Goal: Task Accomplishment & Management: Manage account settings

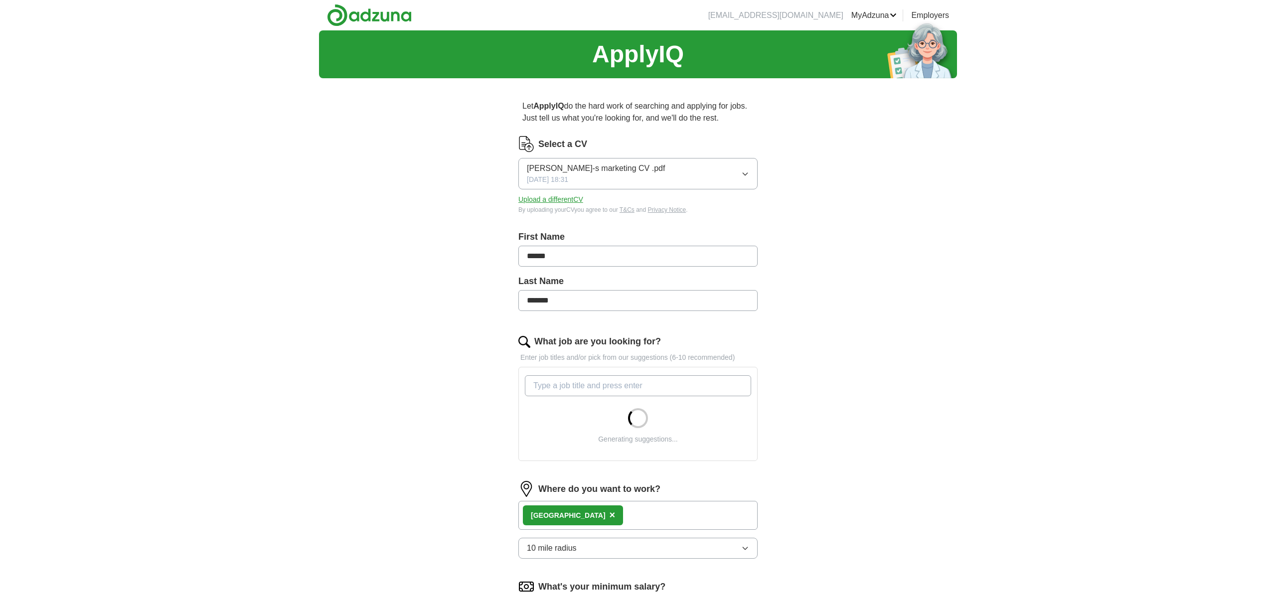
click at [647, 174] on div "[PERSON_NAME]-s marketing CV .pdf [DATE] 18:31" at bounding box center [596, 173] width 138 height 22
click at [694, 175] on button "[PERSON_NAME]-s marketing CV .pdf [DATE] 18:31" at bounding box center [637, 173] width 239 height 31
click at [564, 199] on button "Upload a different CV" at bounding box center [550, 199] width 65 height 10
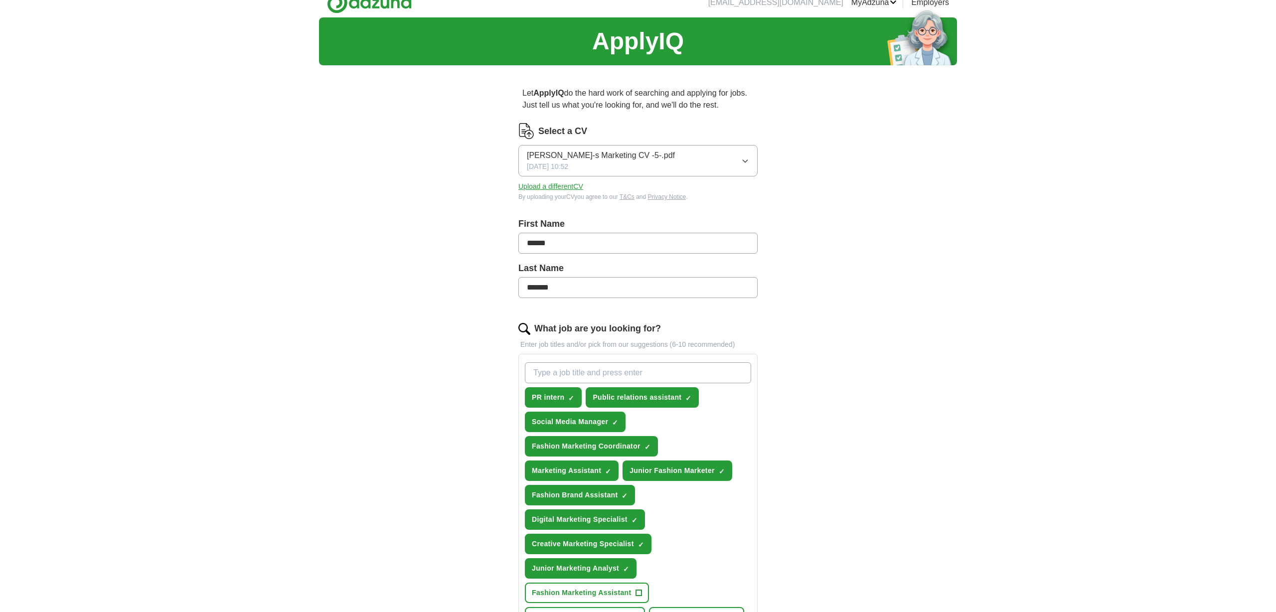
scroll to position [16, 0]
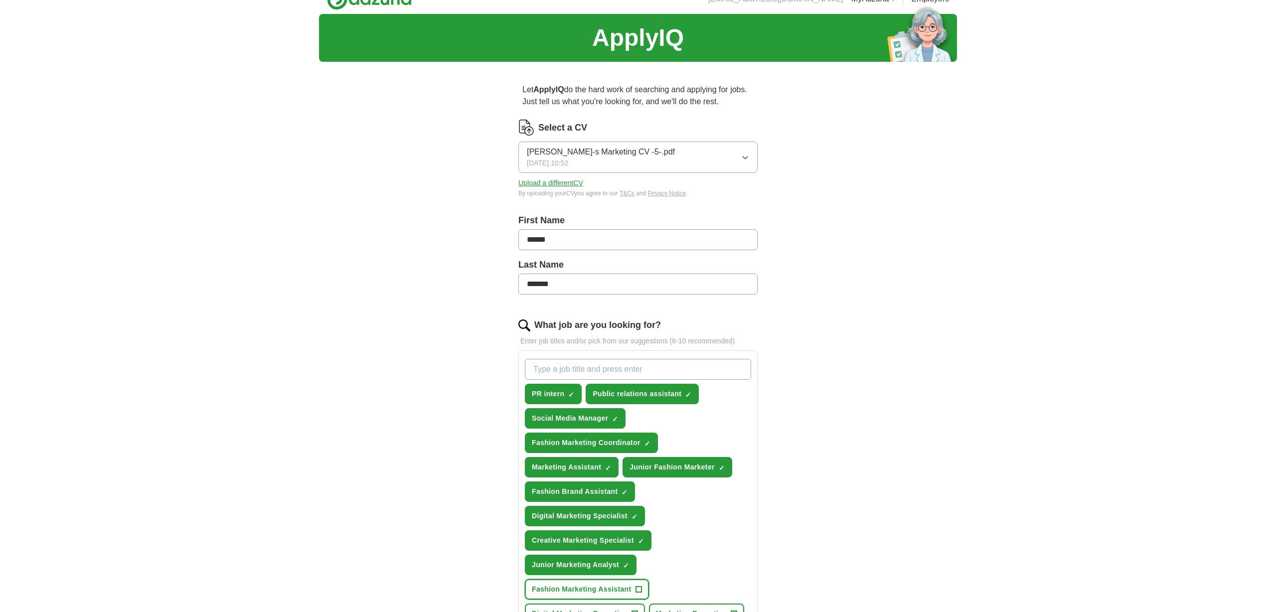
click at [639, 586] on span "+" at bounding box center [639, 590] width 6 height 8
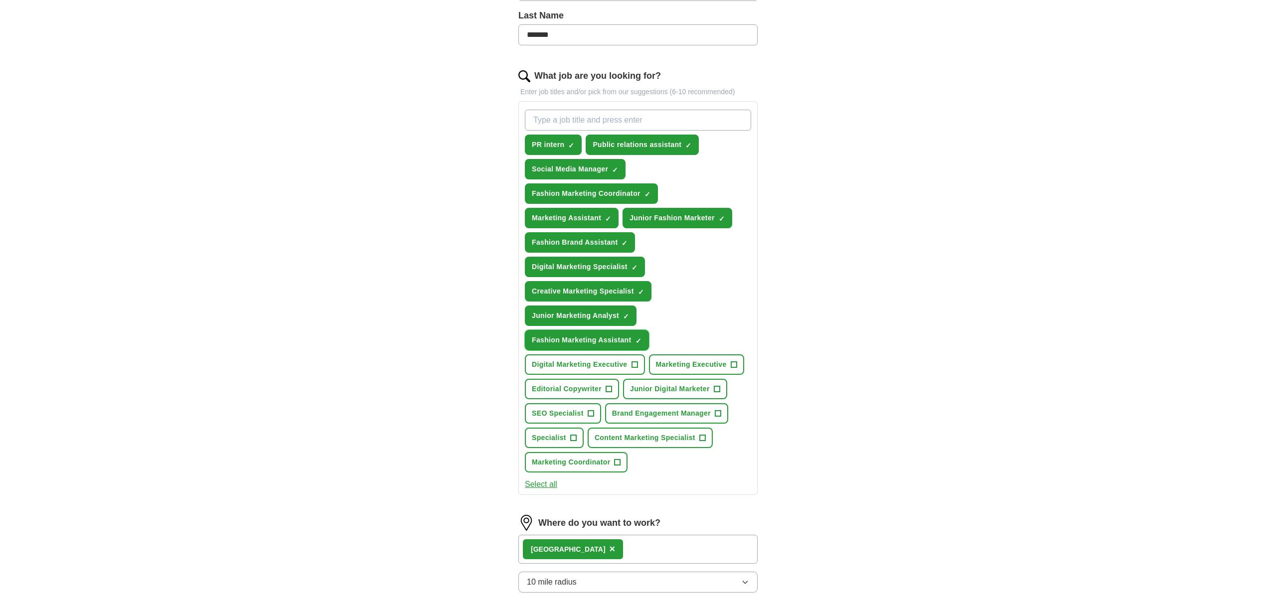
scroll to position [267, 0]
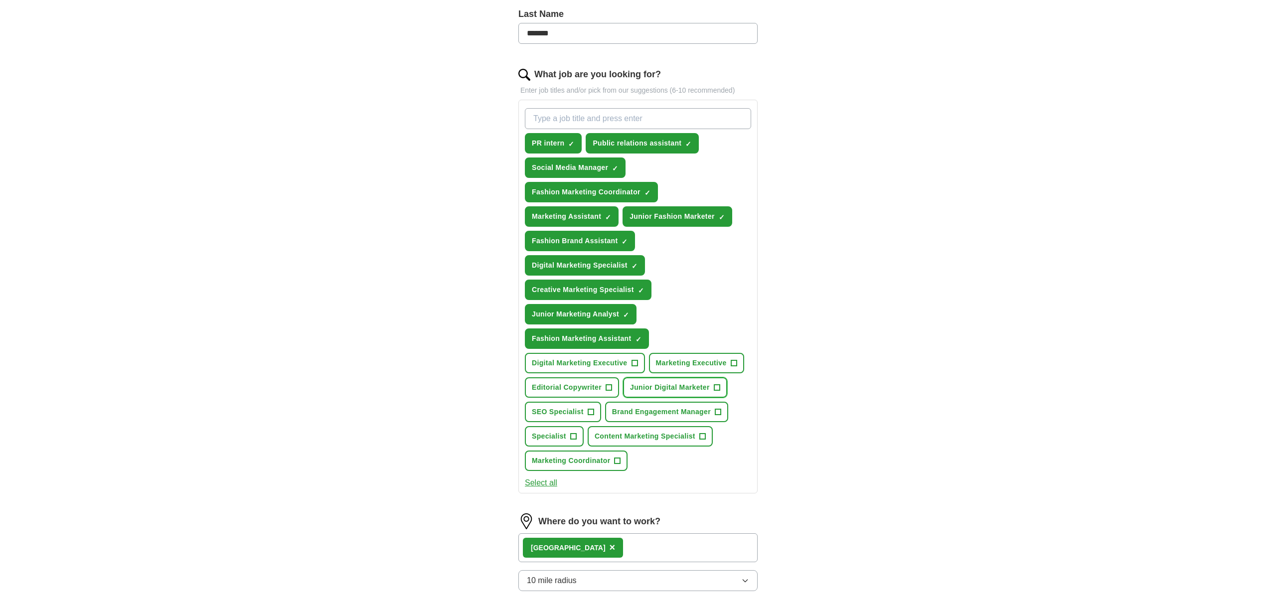
click at [671, 382] on button "Junior Digital Marketer +" at bounding box center [675, 387] width 104 height 20
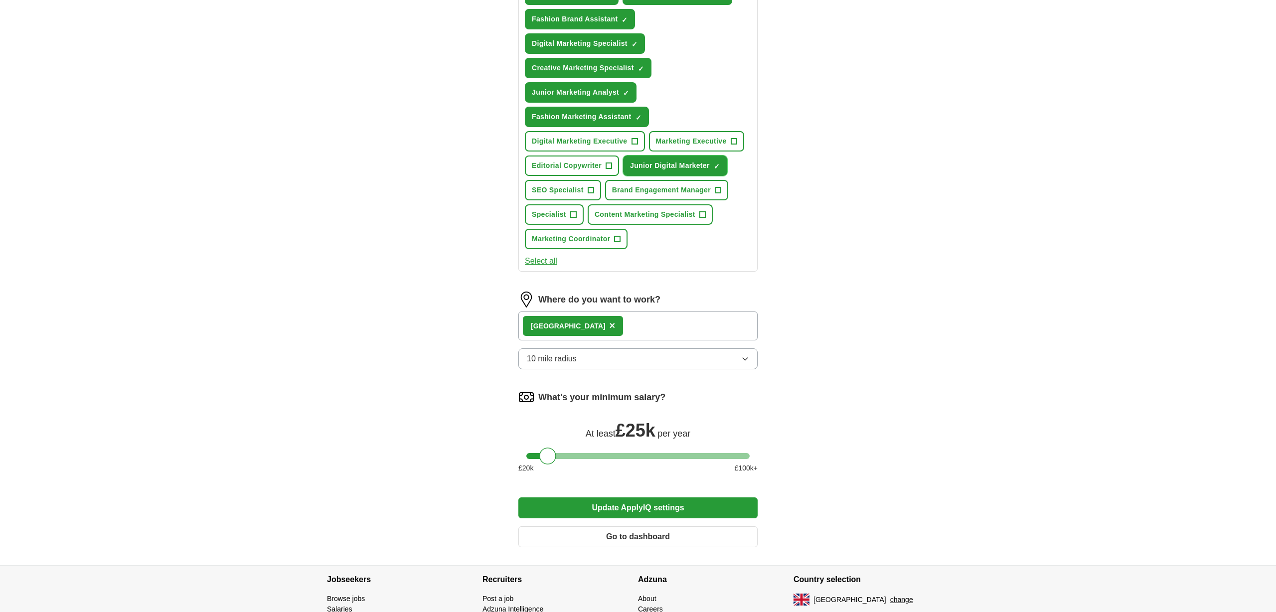
scroll to position [491, 0]
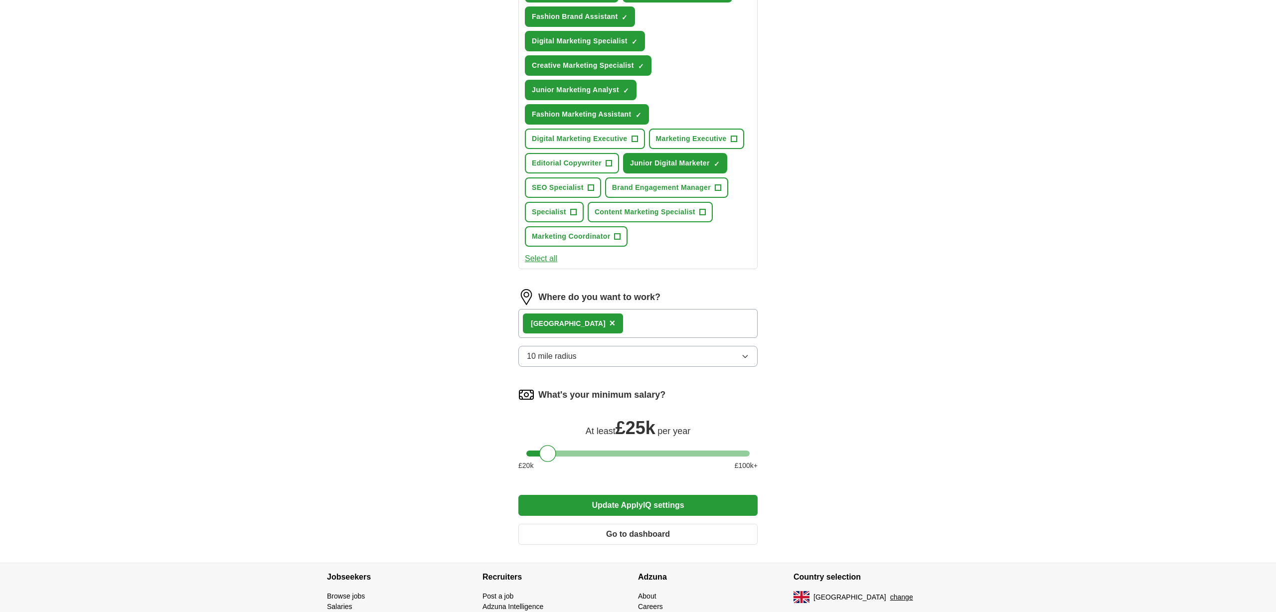
click at [601, 507] on button "Update ApplyIQ settings" at bounding box center [637, 505] width 239 height 21
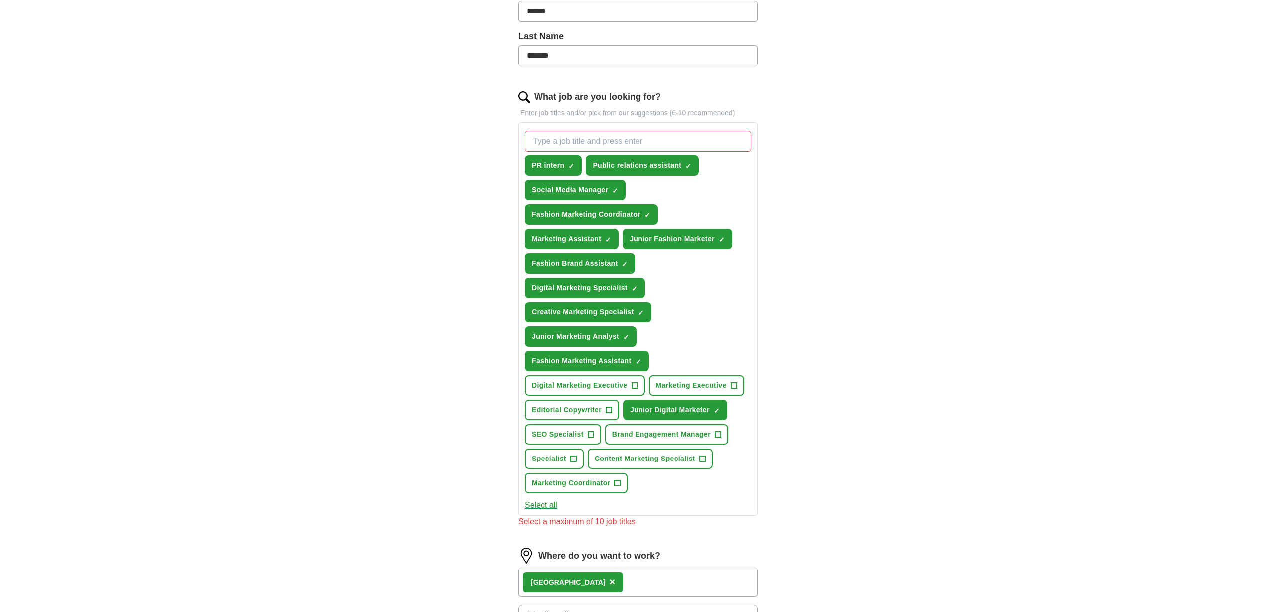
scroll to position [249, 0]
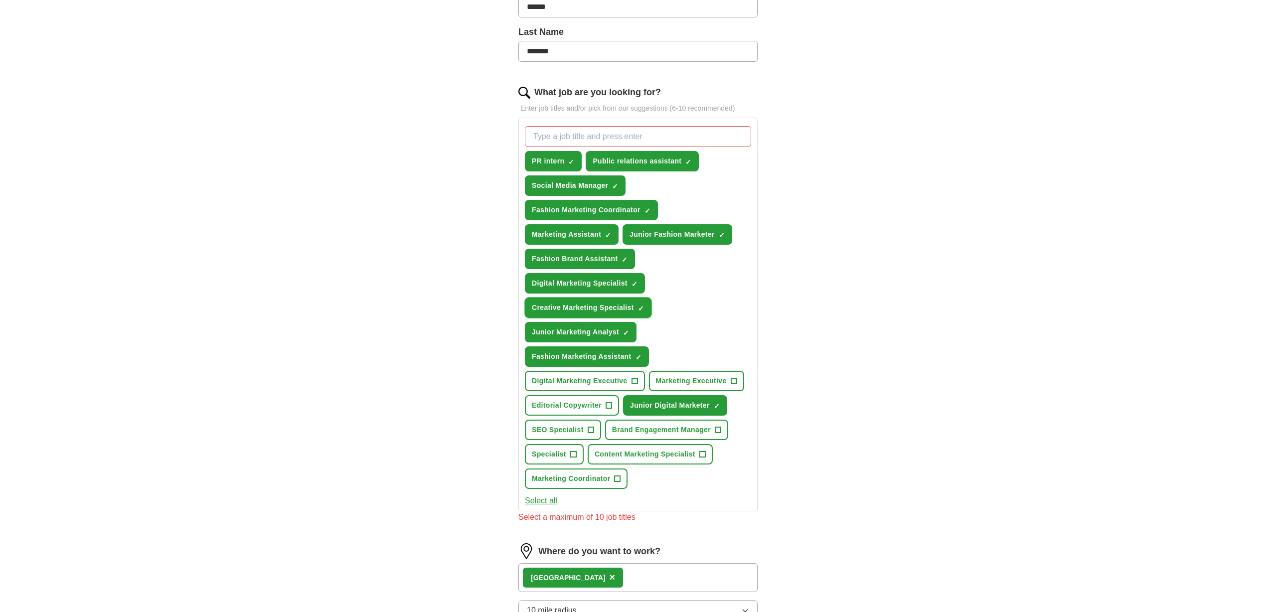
click at [643, 313] on button "Creative Marketing Specialist ✓ ×" at bounding box center [588, 308] width 127 height 20
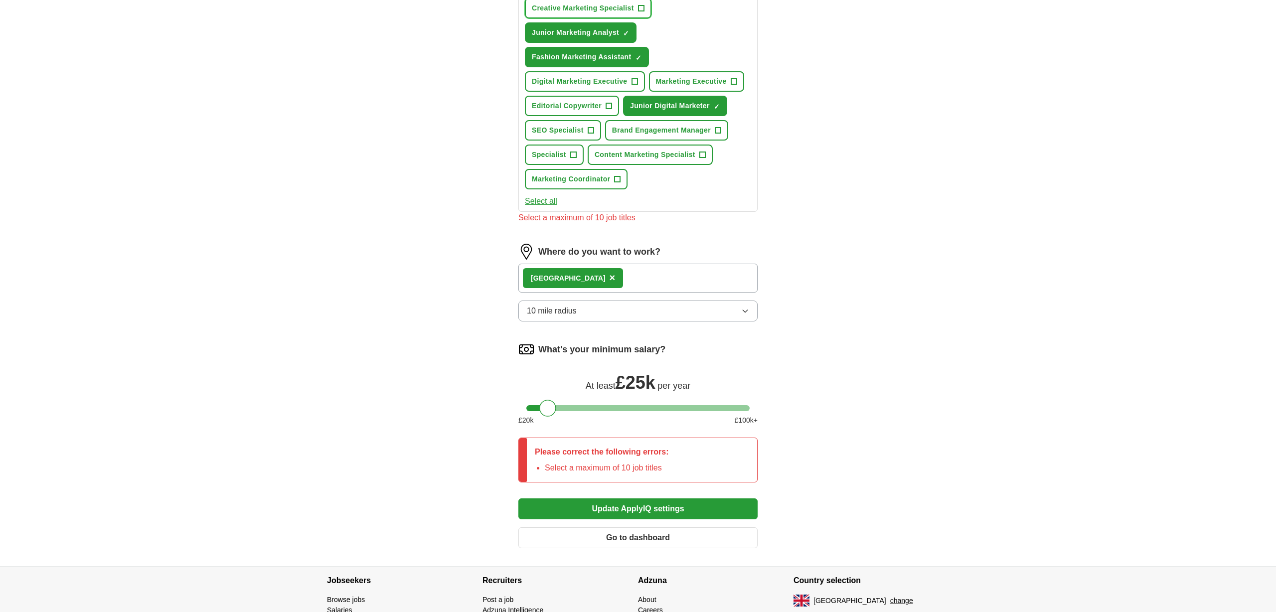
scroll to position [614, 0]
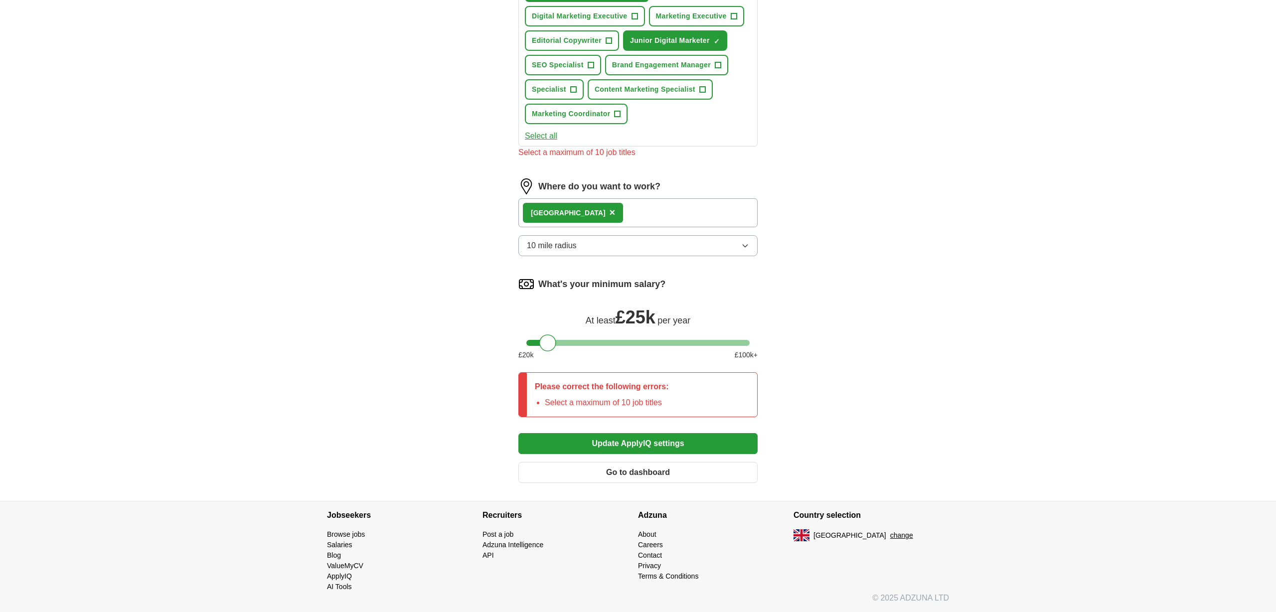
click at [656, 444] on button "Update ApplyIQ settings" at bounding box center [637, 443] width 239 height 21
click at [634, 218] on div "London ×" at bounding box center [637, 212] width 239 height 29
click at [617, 246] on button "10 mile radius" at bounding box center [637, 245] width 239 height 21
click at [647, 215] on div "London ×" at bounding box center [637, 212] width 239 height 29
click at [646, 215] on div "London ×" at bounding box center [637, 212] width 239 height 29
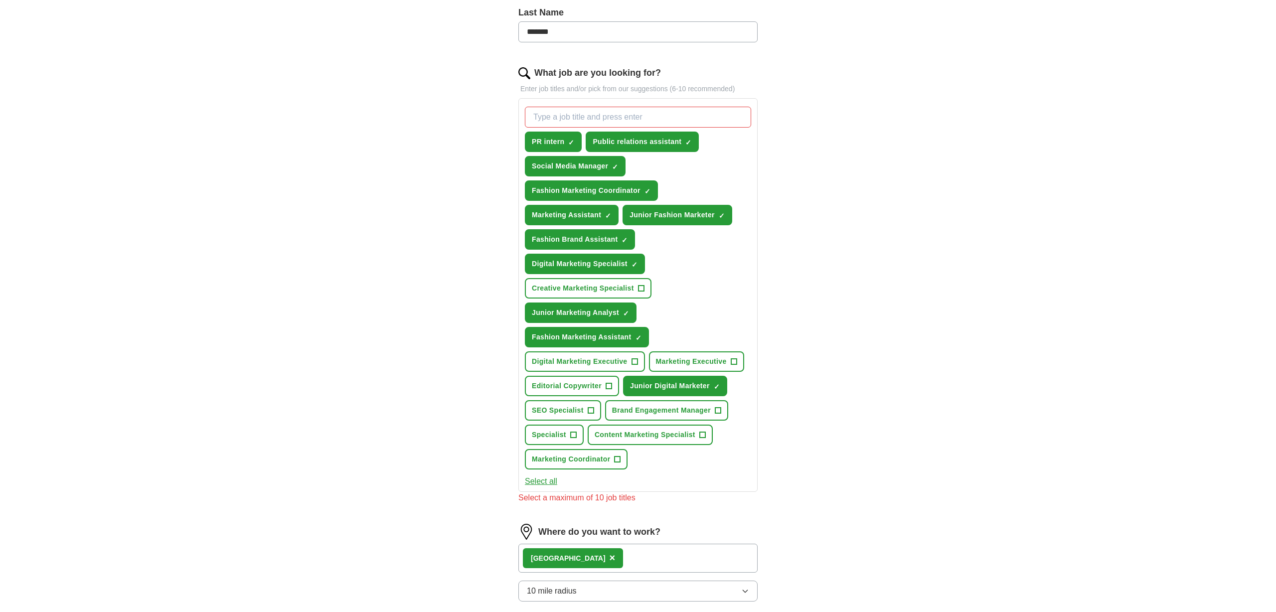
scroll to position [268, 0]
click at [618, 247] on button "Fashion Brand Assistant ✓ ×" at bounding box center [580, 240] width 110 height 20
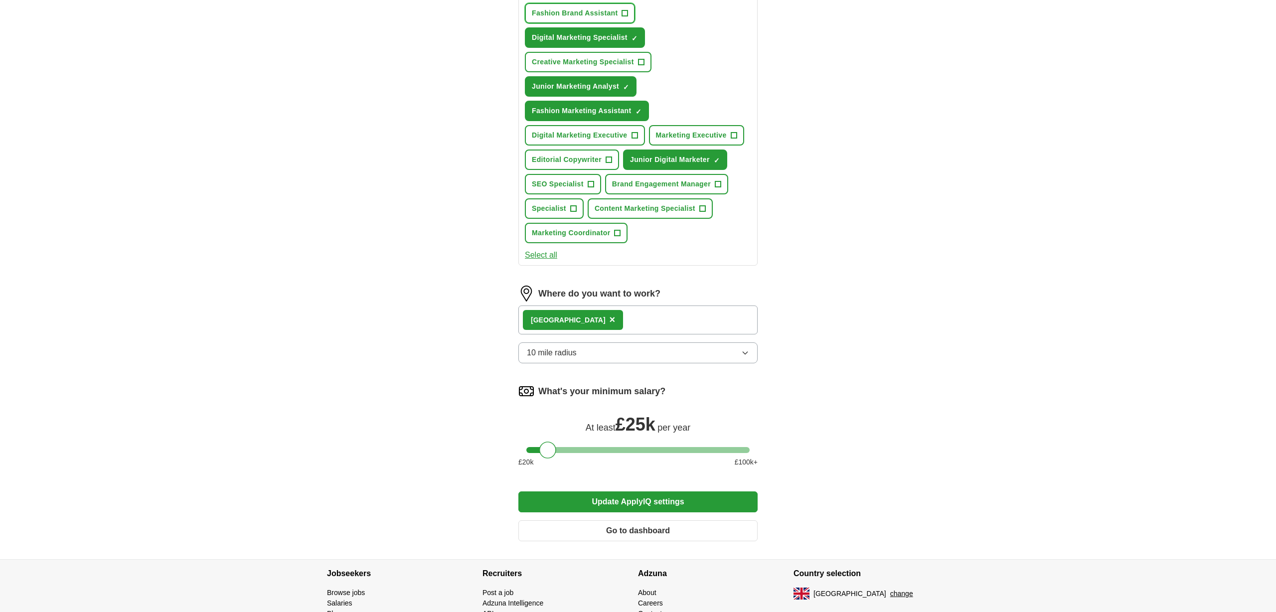
scroll to position [553, 0]
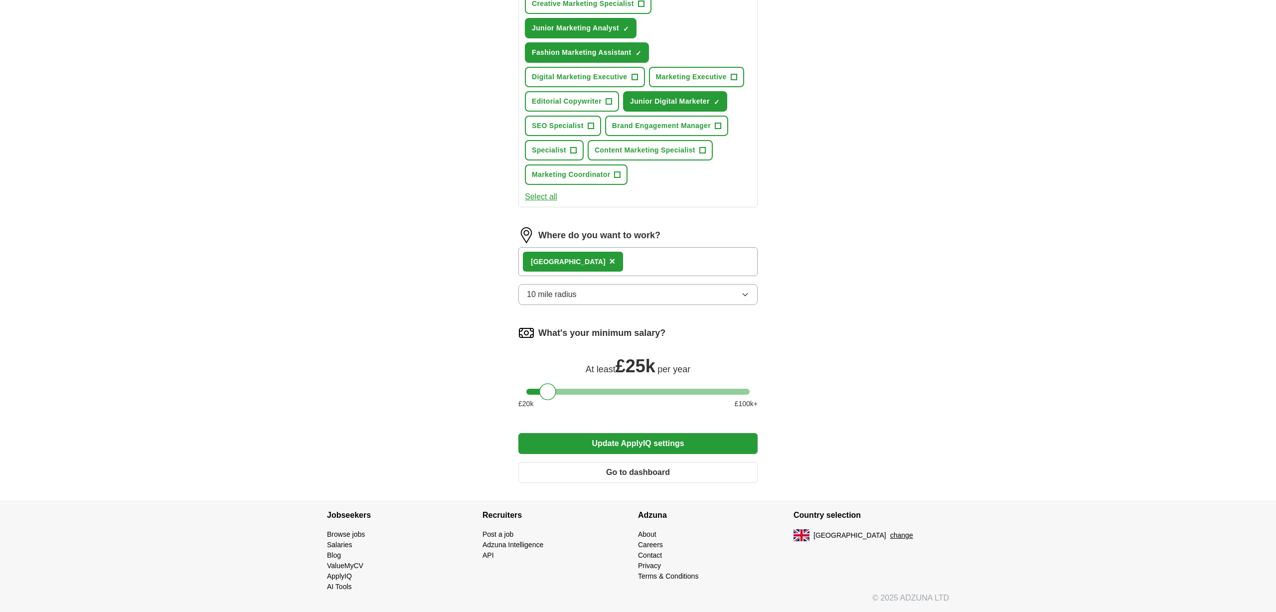
click at [687, 448] on button "Update ApplyIQ settings" at bounding box center [637, 443] width 239 height 21
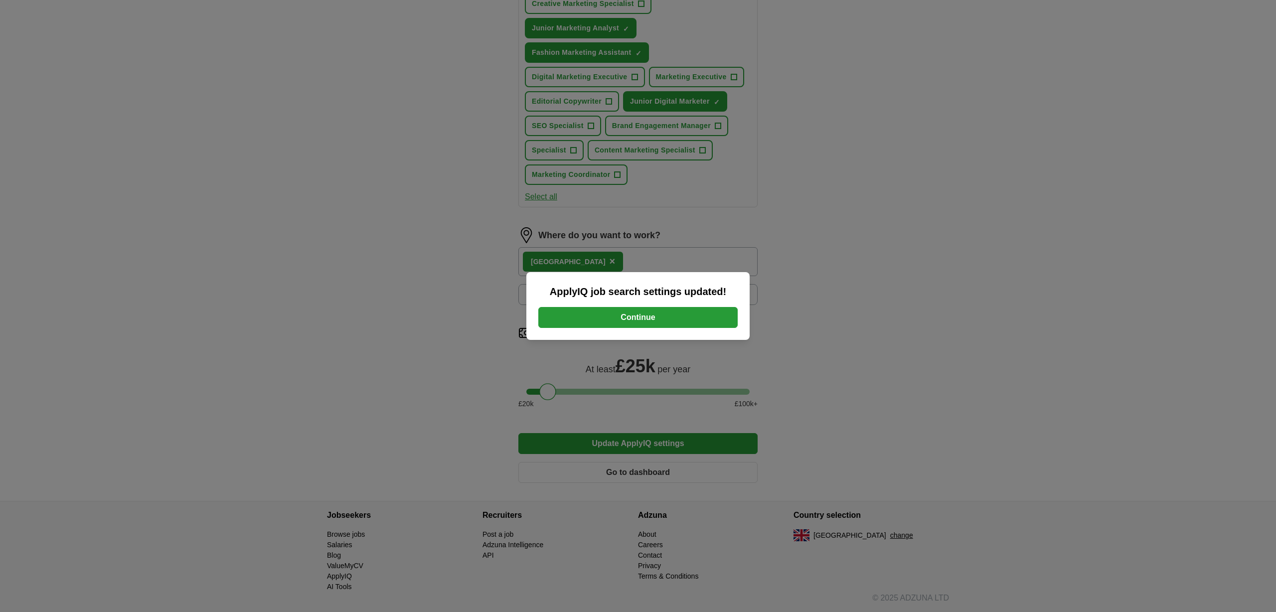
click at [682, 327] on button "Continue" at bounding box center [637, 317] width 199 height 21
